Goal: Communication & Community: Answer question/provide support

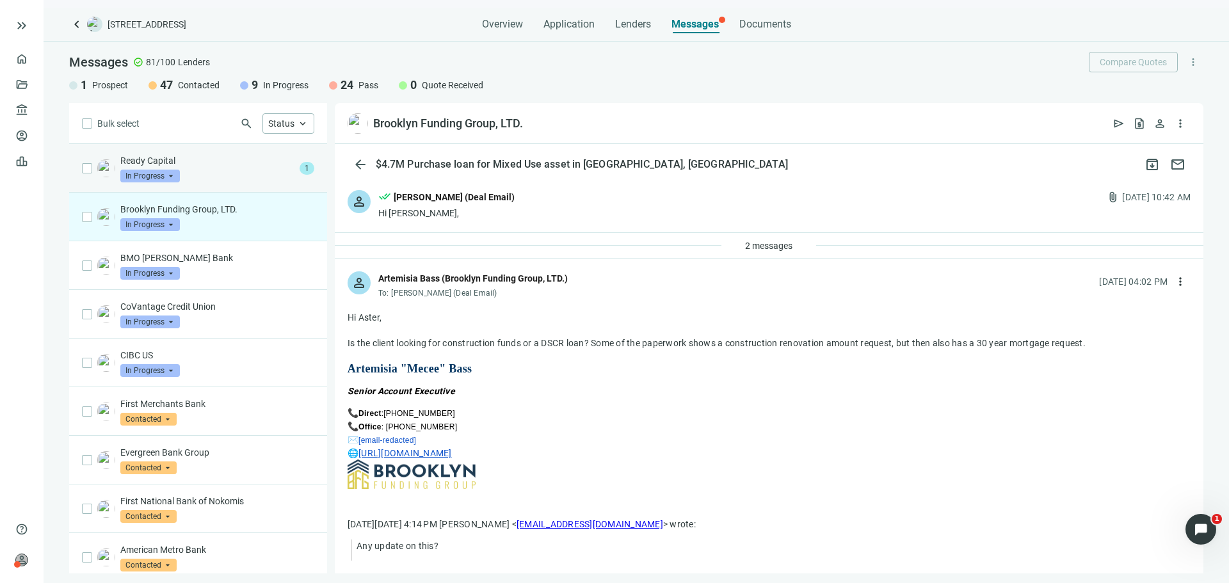
click at [230, 181] on div "Ready Capital In Progress arrow_drop_down" at bounding box center [207, 168] width 174 height 28
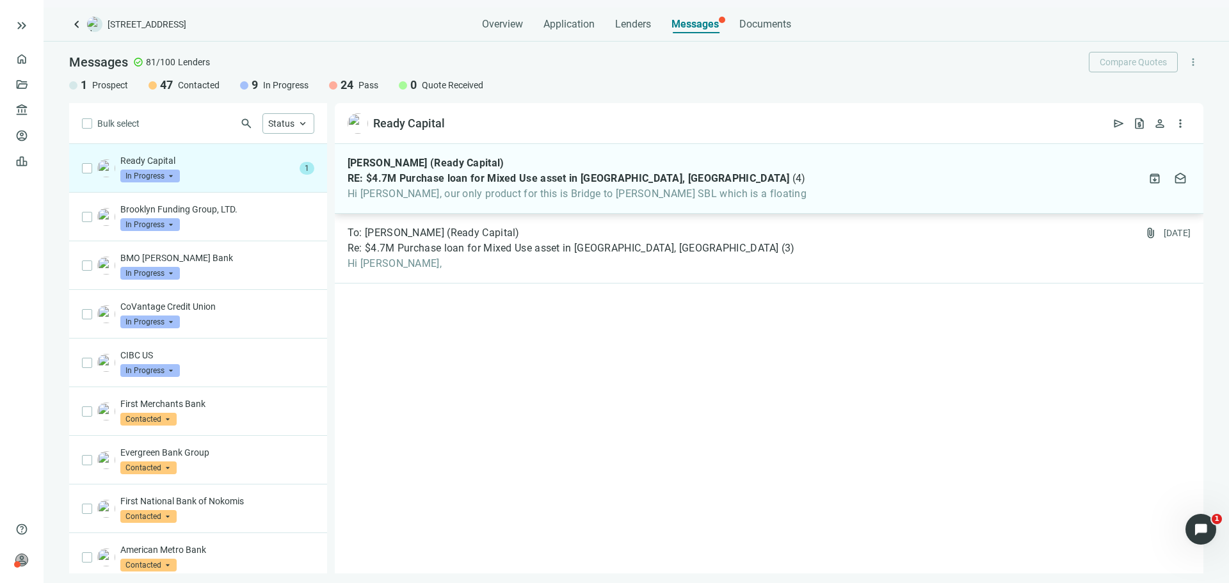
click at [463, 194] on span "Hi Asher, our only product for this is Bridge to Freddie SBL which is a floating" at bounding box center [576, 193] width 459 height 13
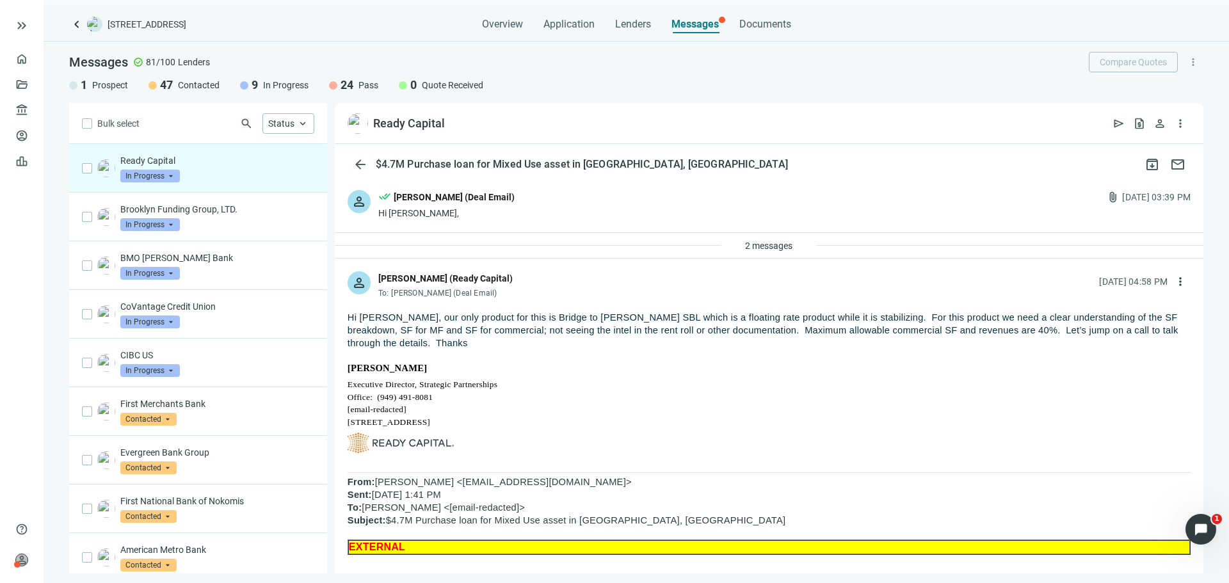
click at [167, 173] on span "In Progress" at bounding box center [150, 176] width 60 height 13
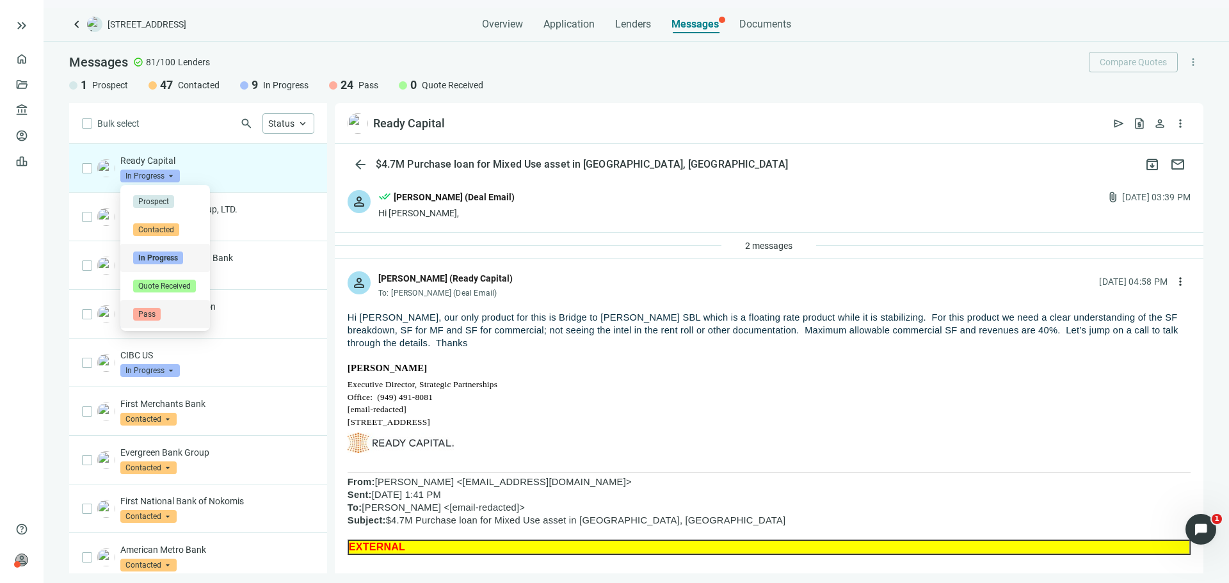
click at [179, 313] on div "Pass" at bounding box center [165, 314] width 64 height 13
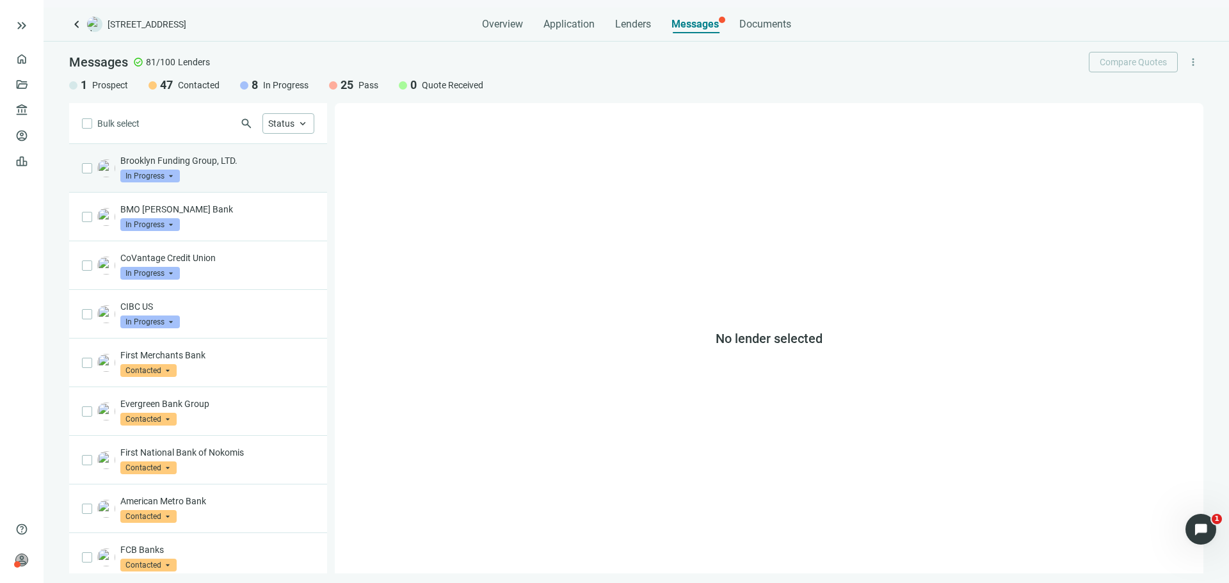
click at [244, 170] on div "Brooklyn Funding Group, LTD. In Progress arrow_drop_down" at bounding box center [217, 168] width 194 height 28
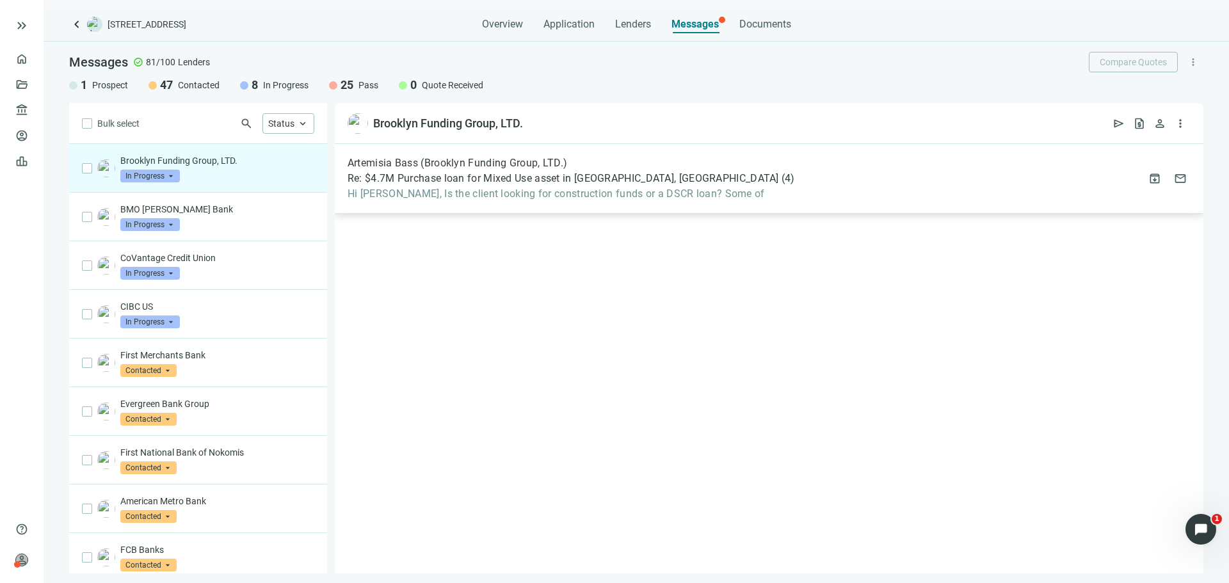
click at [397, 201] on div "Artemisia Bass (Brooklyn Funding Group, LTD.) Re: $4.7M Purchase loan for Mixed…" at bounding box center [769, 179] width 868 height 70
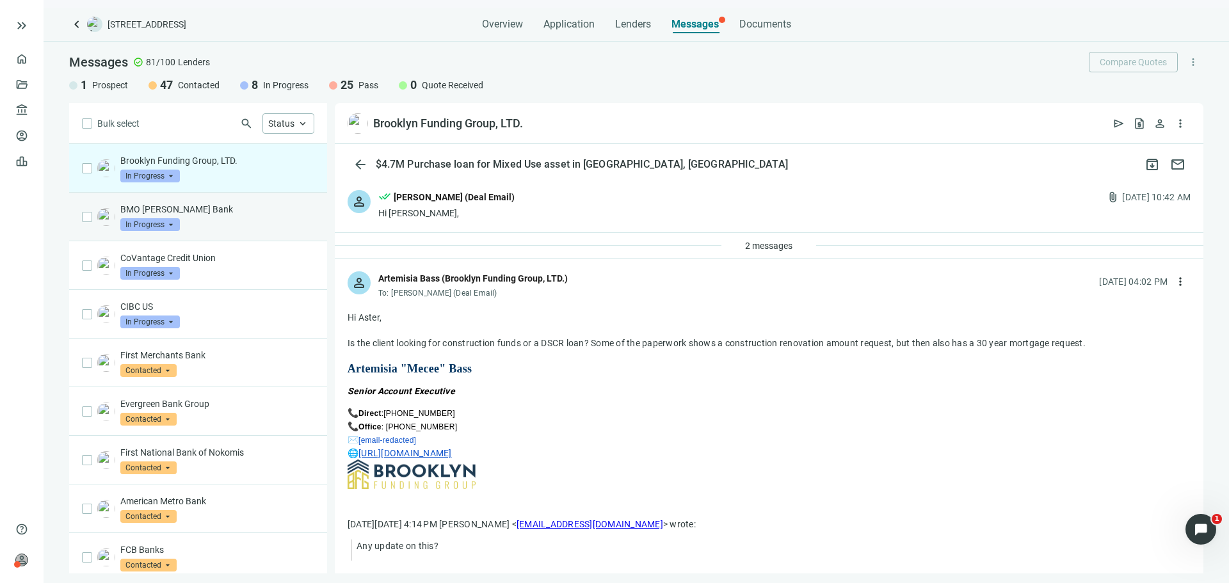
click at [256, 214] on p "BMO [PERSON_NAME] Bank" at bounding box center [217, 209] width 194 height 13
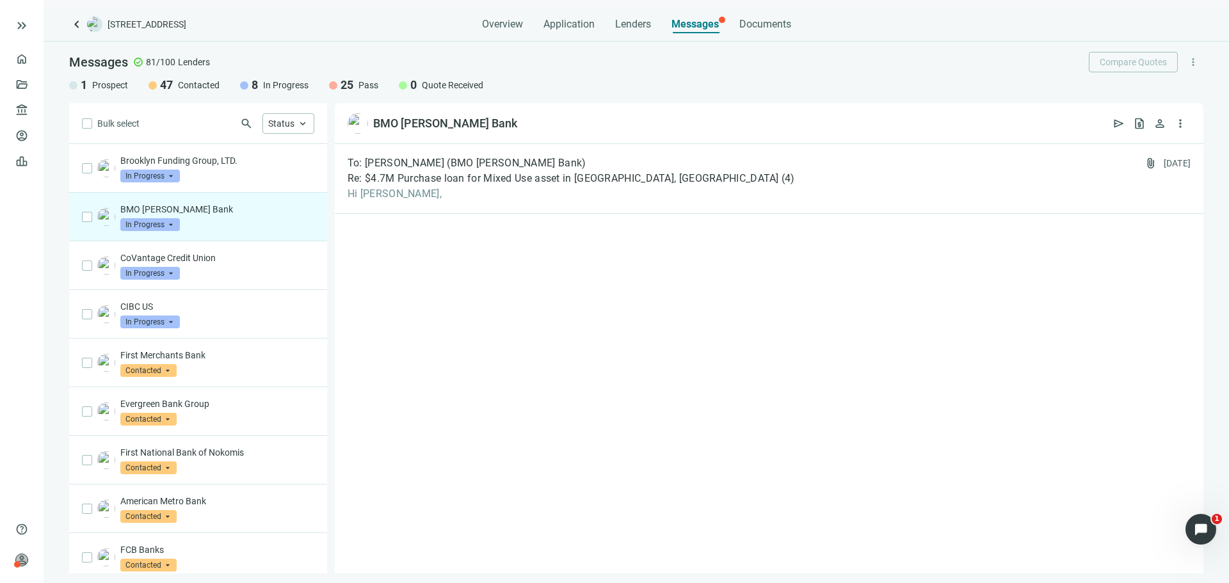
click at [81, 23] on span "keyboard_arrow_left" at bounding box center [76, 24] width 15 height 15
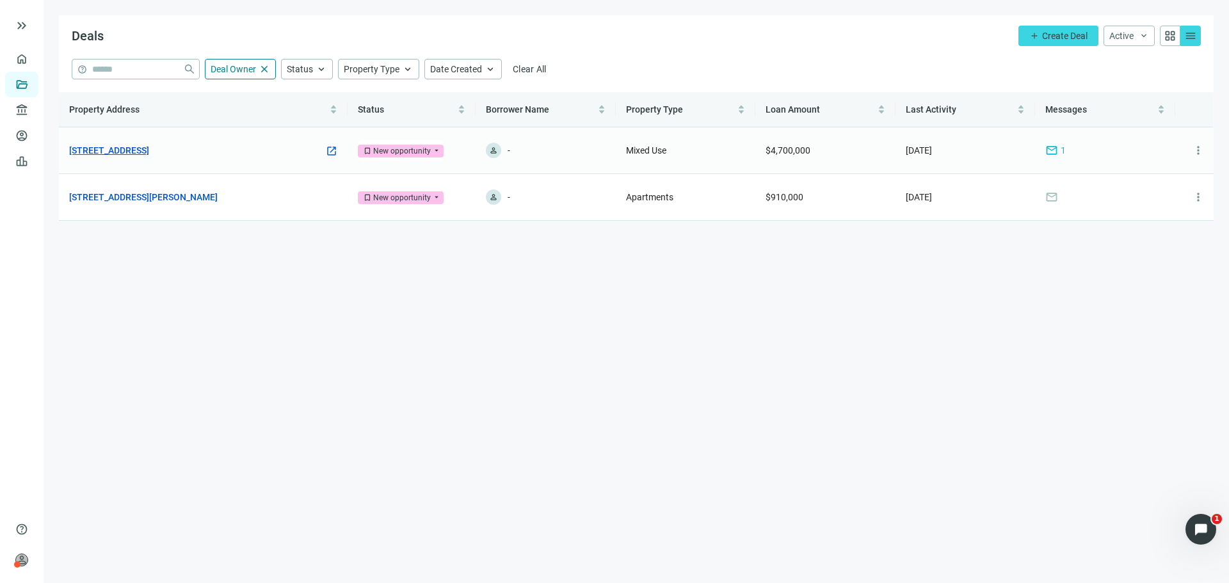
click at [149, 152] on link "[STREET_ADDRESS]" at bounding box center [109, 150] width 80 height 14
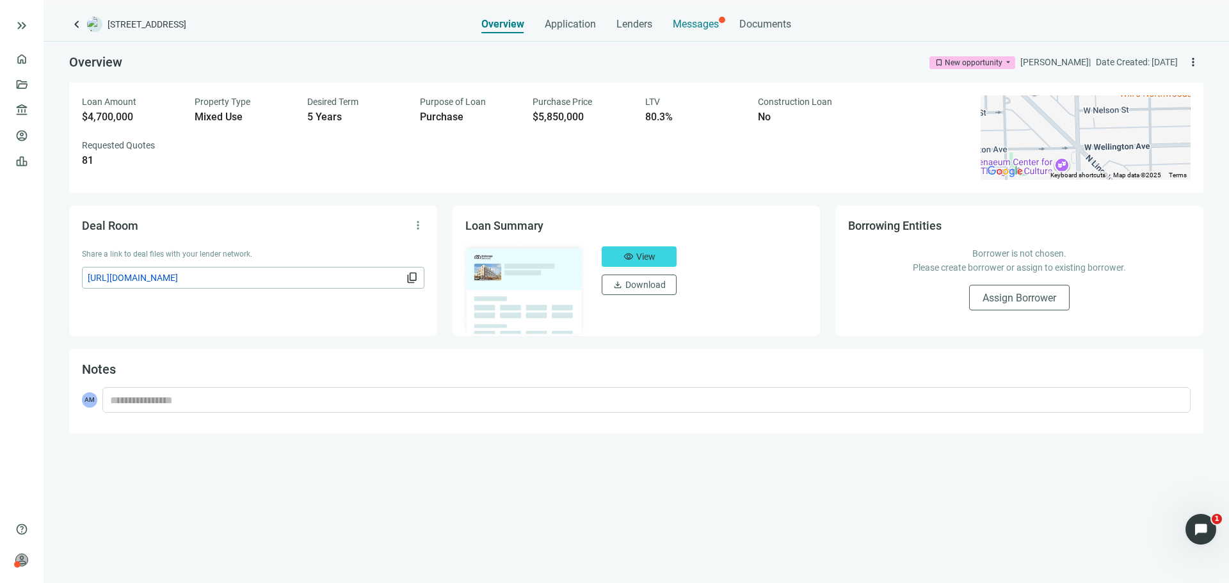
click at [684, 24] on span "Messages" at bounding box center [696, 24] width 46 height 12
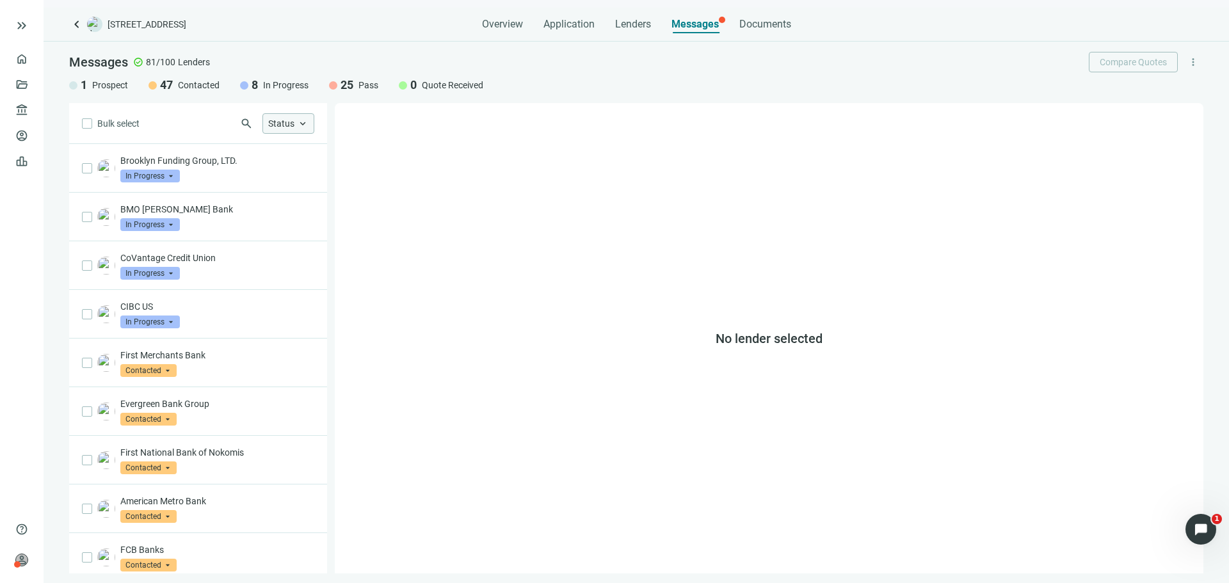
click at [283, 127] on span "Status" at bounding box center [281, 123] width 26 height 10
click at [587, 168] on div "No lender selected" at bounding box center [769, 338] width 868 height 470
